Goal: Navigation & Orientation: Understand site structure

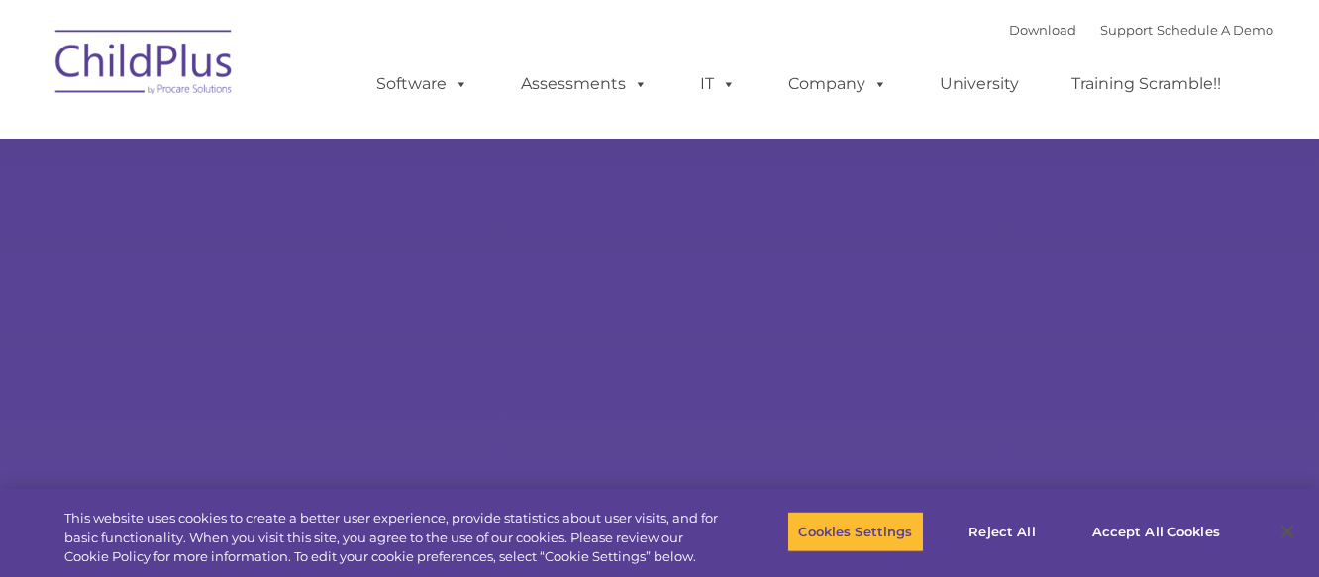
type input ""
select select "MEDIUM"
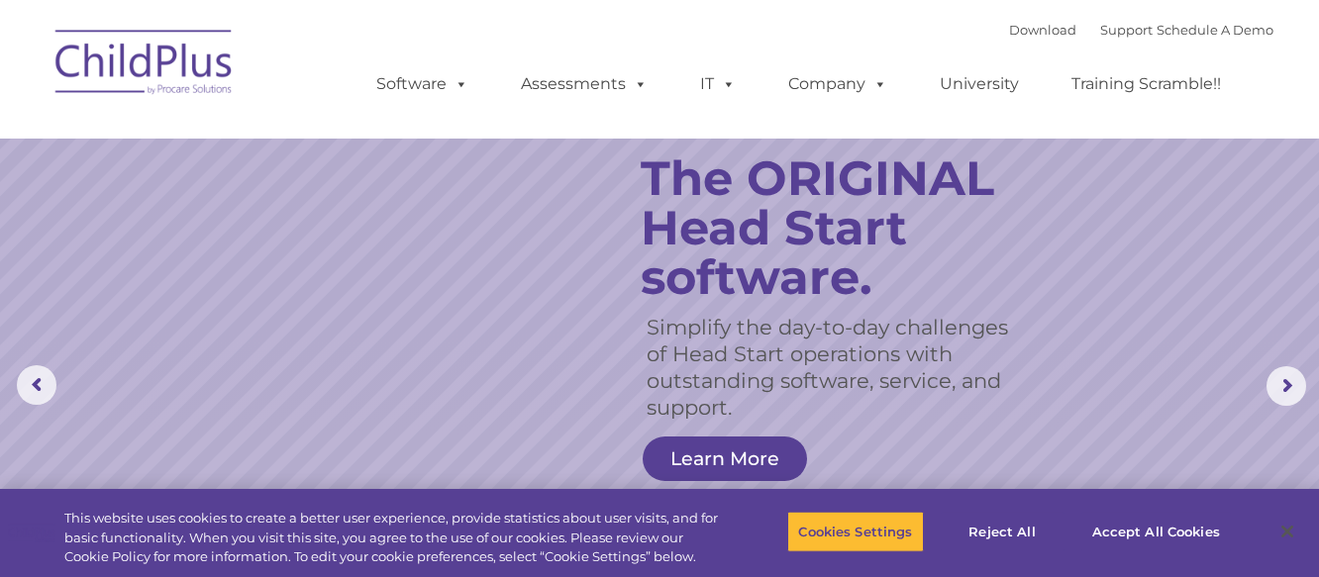
click at [519, 110] on ul "Software ChildPlus: The original and most widely-used Head Start data managemen…" at bounding box center [805, 84] width 937 height 79
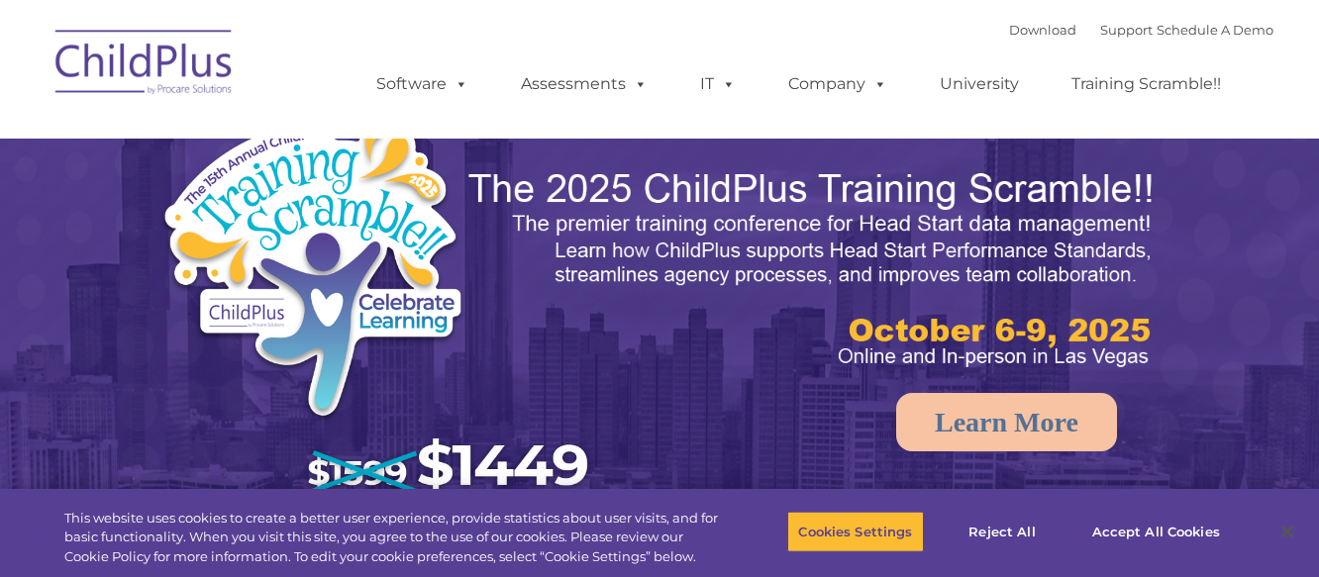
select select "MEDIUM"
